Goal: Task Accomplishment & Management: Manage account settings

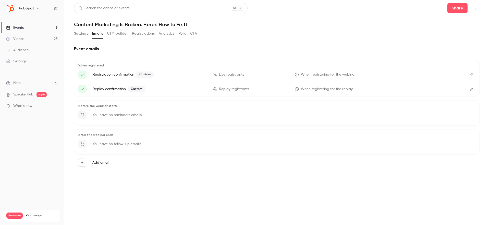
click at [81, 33] on button "Settings" at bounding box center [81, 34] width 14 height 8
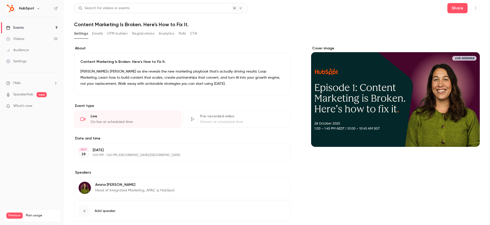
click at [415, 71] on div "Cover image" at bounding box center [395, 96] width 169 height 101
click at [0, 0] on input "Cover image" at bounding box center [0, 0] width 0 height 0
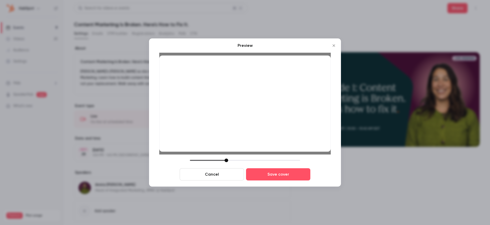
drag, startPoint x: 254, startPoint y: 124, endPoint x: 242, endPoint y: 124, distance: 11.7
click at [242, 124] on div at bounding box center [244, 104] width 171 height 96
click at [225, 161] on div at bounding box center [227, 161] width 4 height 4
click at [223, 180] on button "Cancel" at bounding box center [212, 175] width 64 height 12
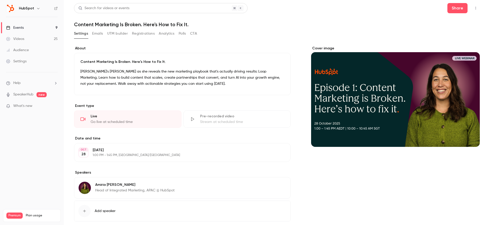
click at [358, 72] on div "Cover image" at bounding box center [395, 96] width 169 height 101
click at [0, 0] on input "Cover image" at bounding box center [0, 0] width 0 height 0
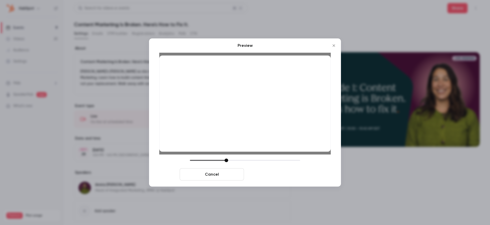
click at [277, 178] on button "Save cover" at bounding box center [278, 175] width 64 height 12
click at [273, 173] on button "Save cover" at bounding box center [278, 175] width 64 height 12
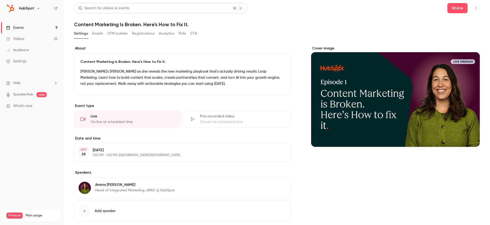
click at [99, 33] on button "Emails" at bounding box center [97, 34] width 11 height 8
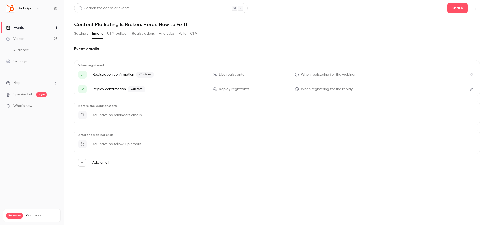
click at [142, 33] on button "Registrations" at bounding box center [143, 34] width 23 height 8
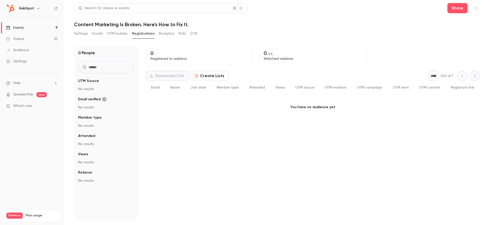
click at [383, 43] on div "0 People UTM Source No results Email verified No results Member type No results…" at bounding box center [276, 130] width 405 height 181
click at [456, 21] on header "Search for videos or events Share Content Marketing Is Broken. Here's How to Fi…" at bounding box center [276, 15] width 405 height 24
click at [455, 10] on button "Share" at bounding box center [457, 8] width 20 height 10
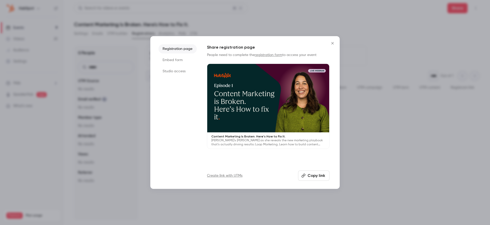
click at [182, 58] on li "Embed form" at bounding box center [177, 60] width 38 height 9
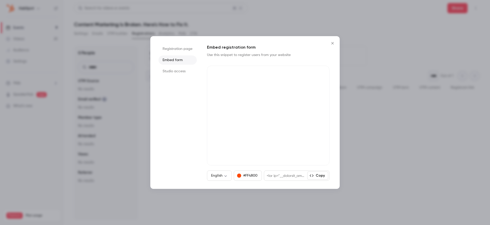
click at [181, 68] on li "Studio access" at bounding box center [177, 71] width 38 height 9
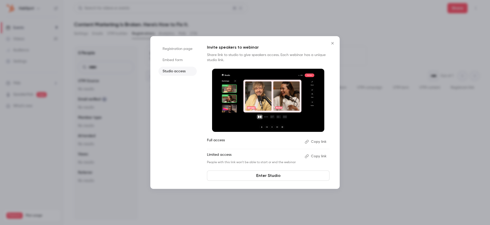
drag, startPoint x: 334, startPoint y: 43, endPoint x: 239, endPoint y: 49, distance: 94.5
click at [239, 49] on div "Registration page Embed form Studio access Invite speakers to webinar Share lin…" at bounding box center [244, 112] width 189 height 153
click at [184, 51] on li "Registration page" at bounding box center [177, 48] width 38 height 9
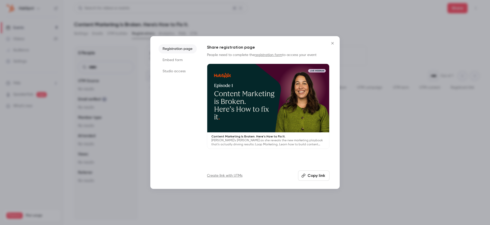
click at [173, 60] on li "Embed form" at bounding box center [177, 60] width 38 height 9
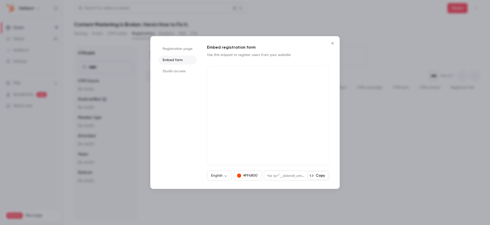
click at [332, 44] on icon "Close" at bounding box center [332, 43] width 6 height 4
